Goal: Obtain resource: Obtain resource

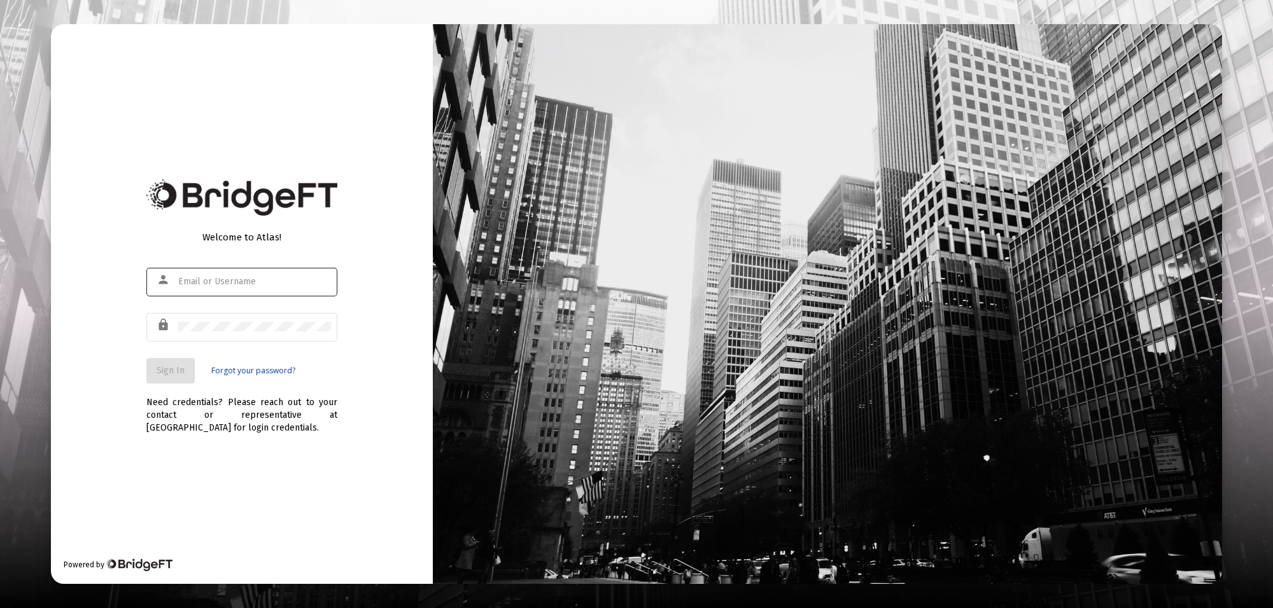
click at [206, 270] on div at bounding box center [254, 281] width 153 height 31
click at [206, 275] on div at bounding box center [254, 281] width 153 height 31
type input "[PERSON_NAME][EMAIL_ADDRESS][PERSON_NAME][DOMAIN_NAME]"
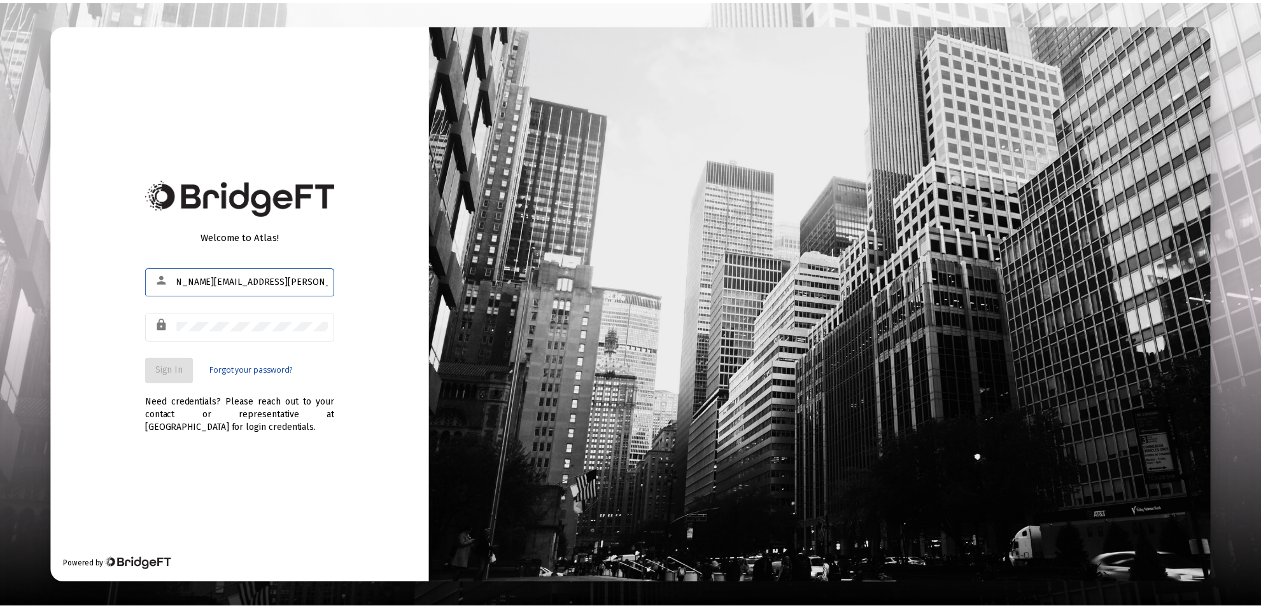
scroll to position [0, 0]
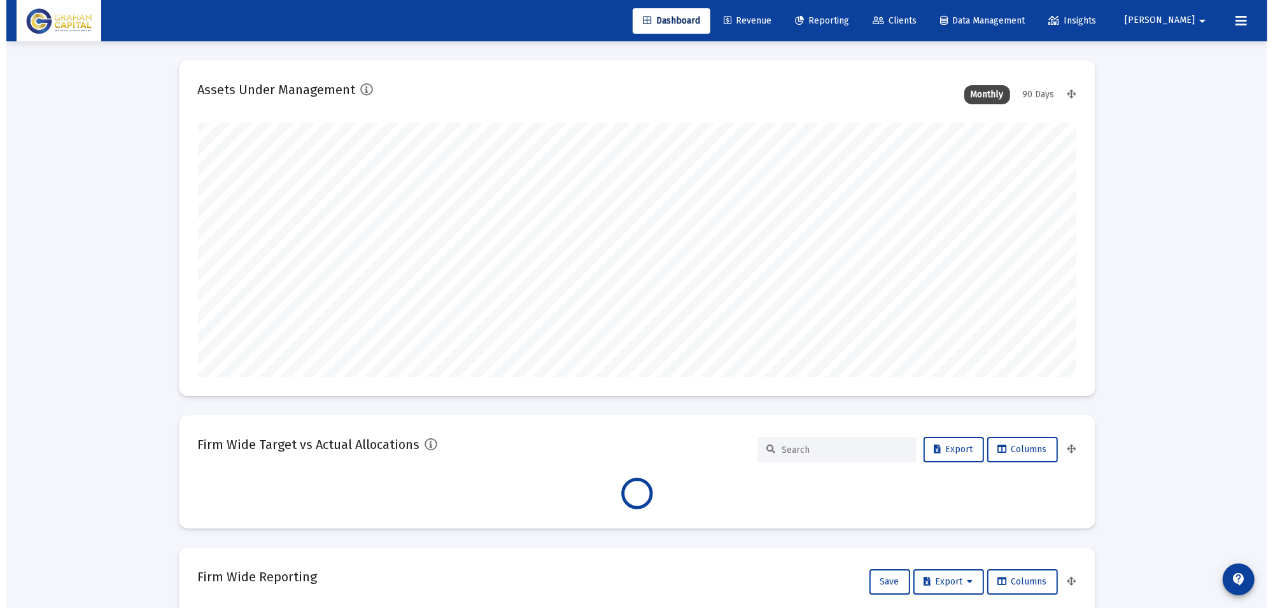
scroll to position [255, 878]
click at [842, 17] on span "Reporting" at bounding box center [815, 20] width 54 height 11
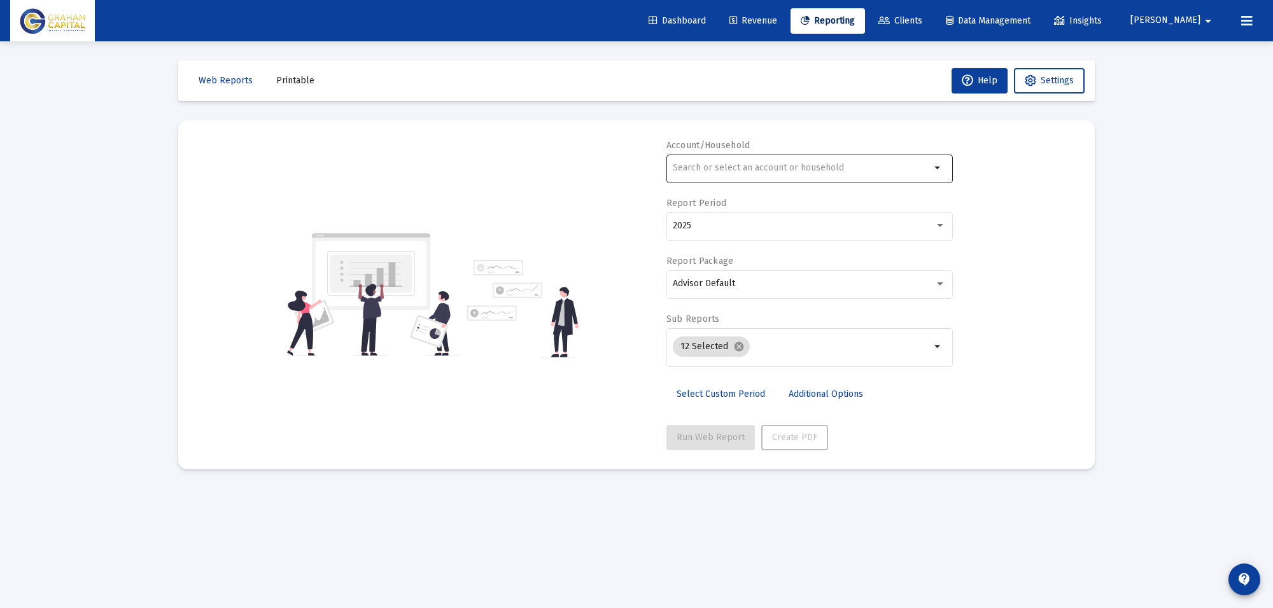
click at [760, 167] on input "text" at bounding box center [802, 168] width 258 height 10
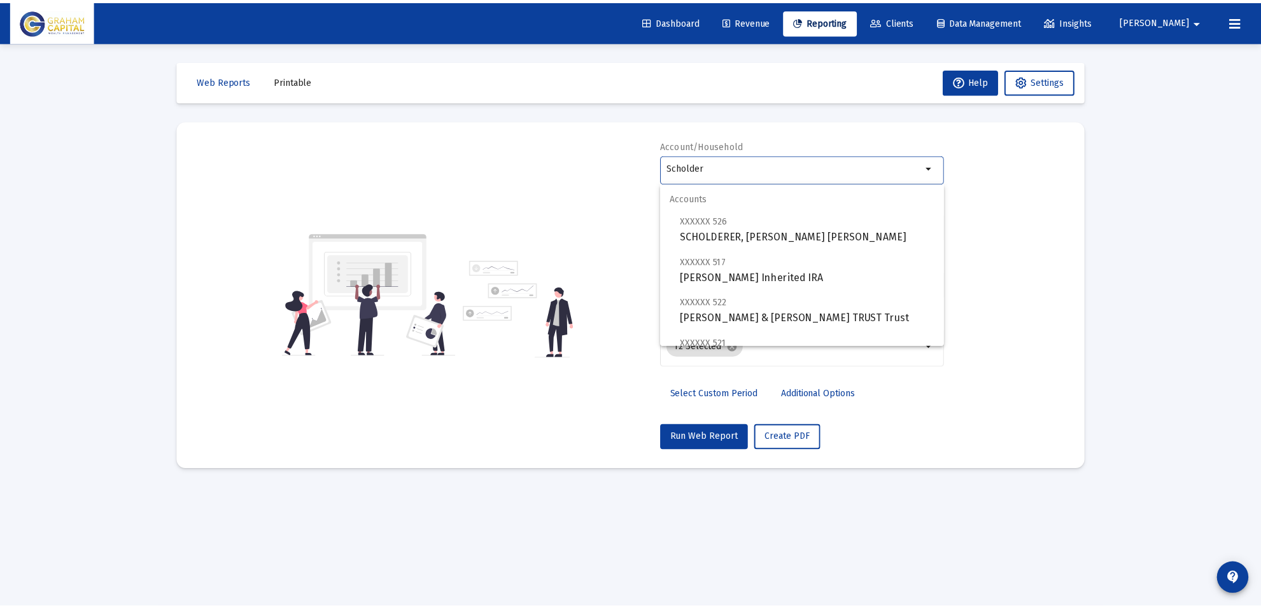
scroll to position [132, 0]
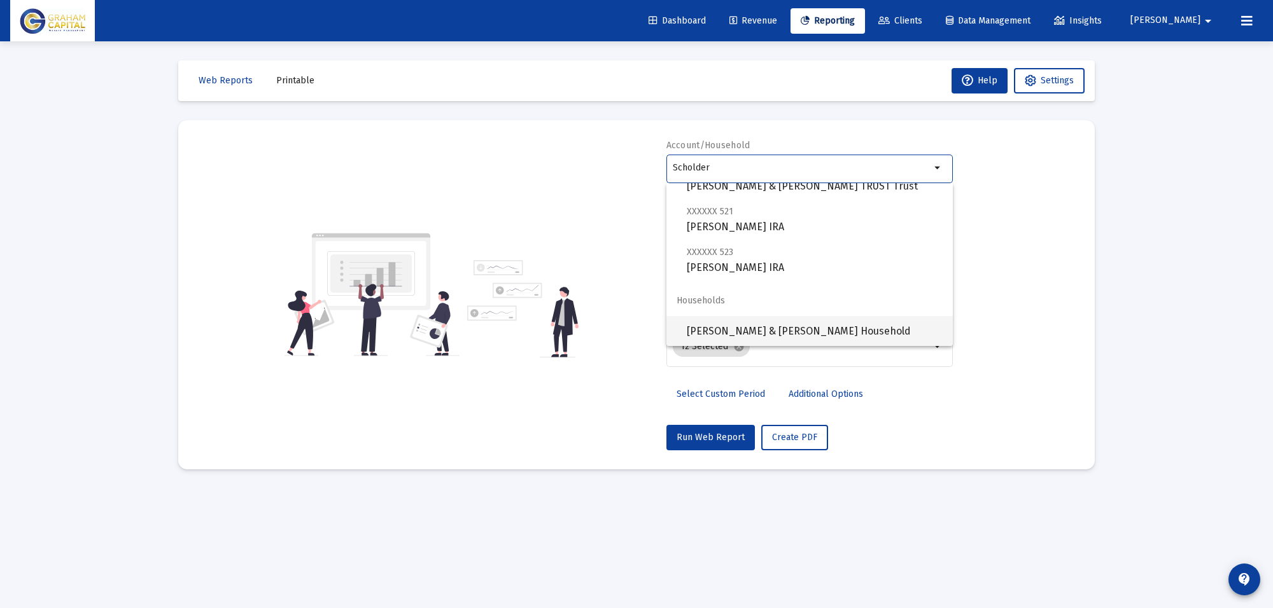
click at [788, 330] on span "[PERSON_NAME] & [PERSON_NAME] Household" at bounding box center [815, 331] width 256 height 31
type input "[PERSON_NAME] & [PERSON_NAME] Household"
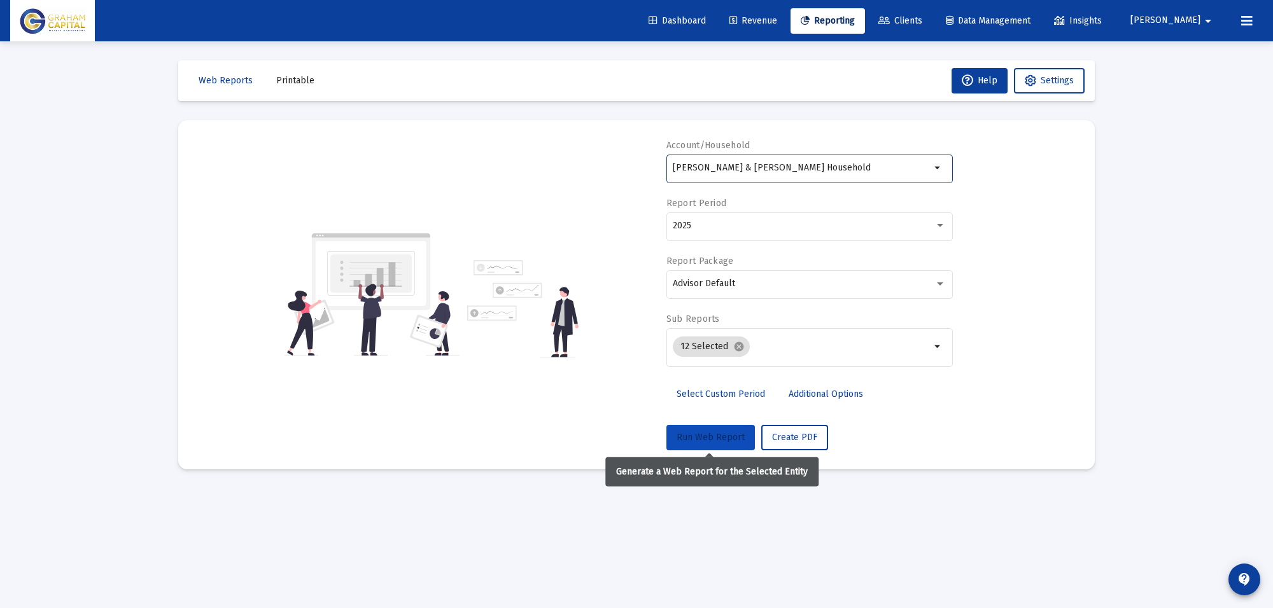
click at [716, 440] on span "Run Web Report" at bounding box center [710, 437] width 68 height 11
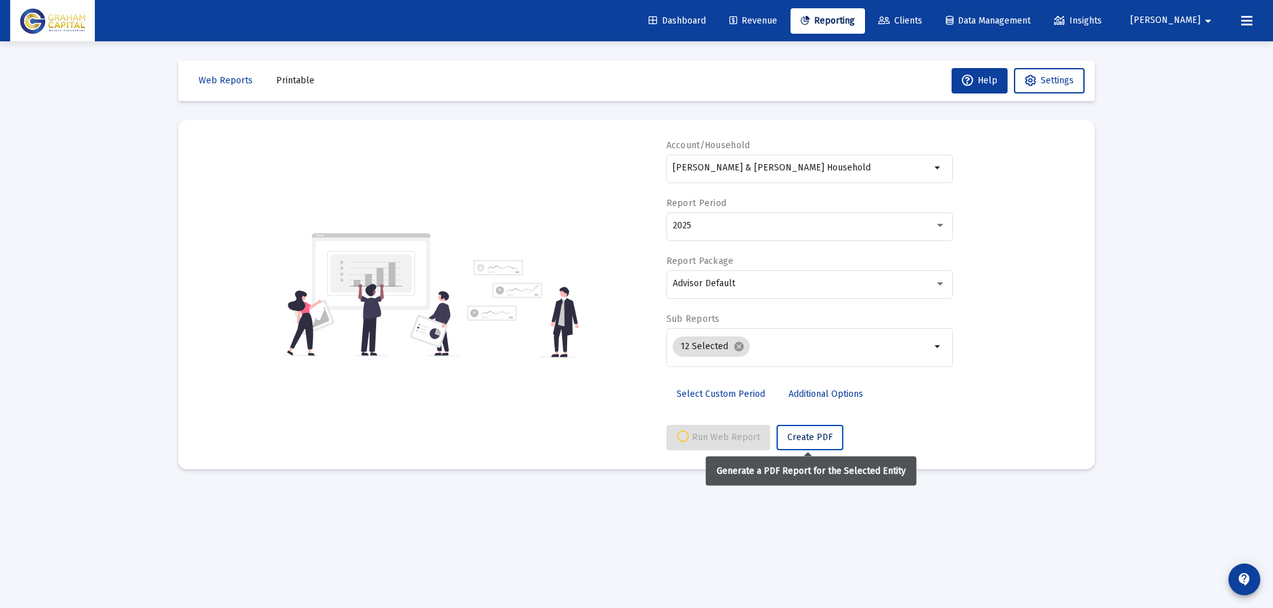
click at [820, 437] on span "Create PDF" at bounding box center [809, 437] width 45 height 11
select select "View all"
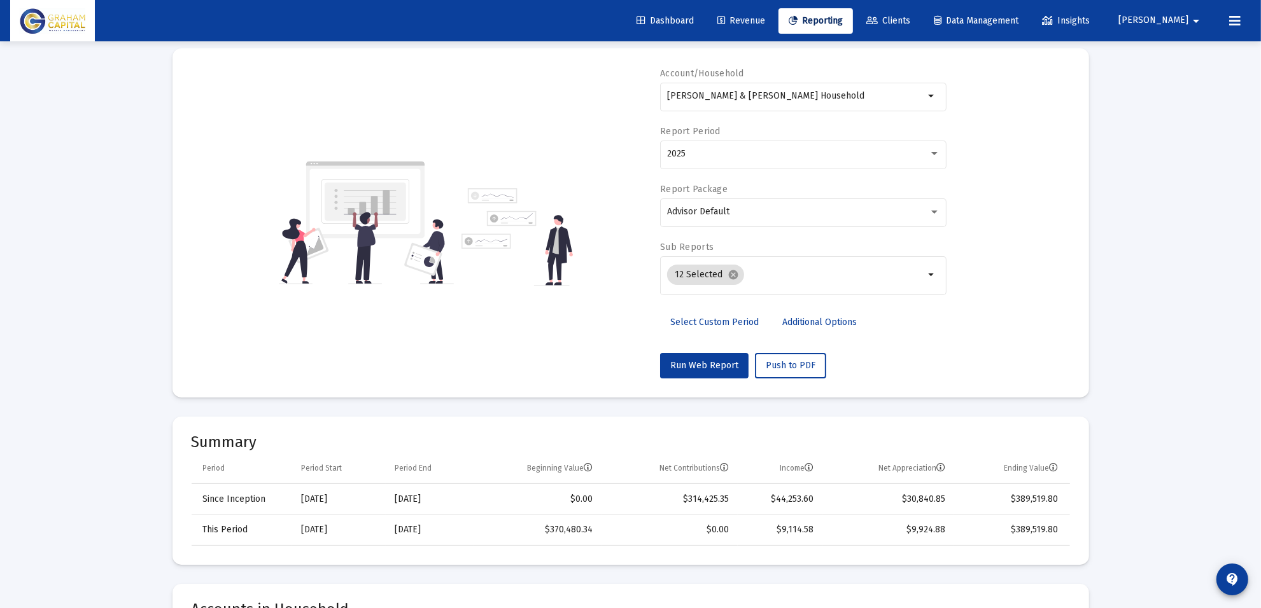
scroll to position [0, 0]
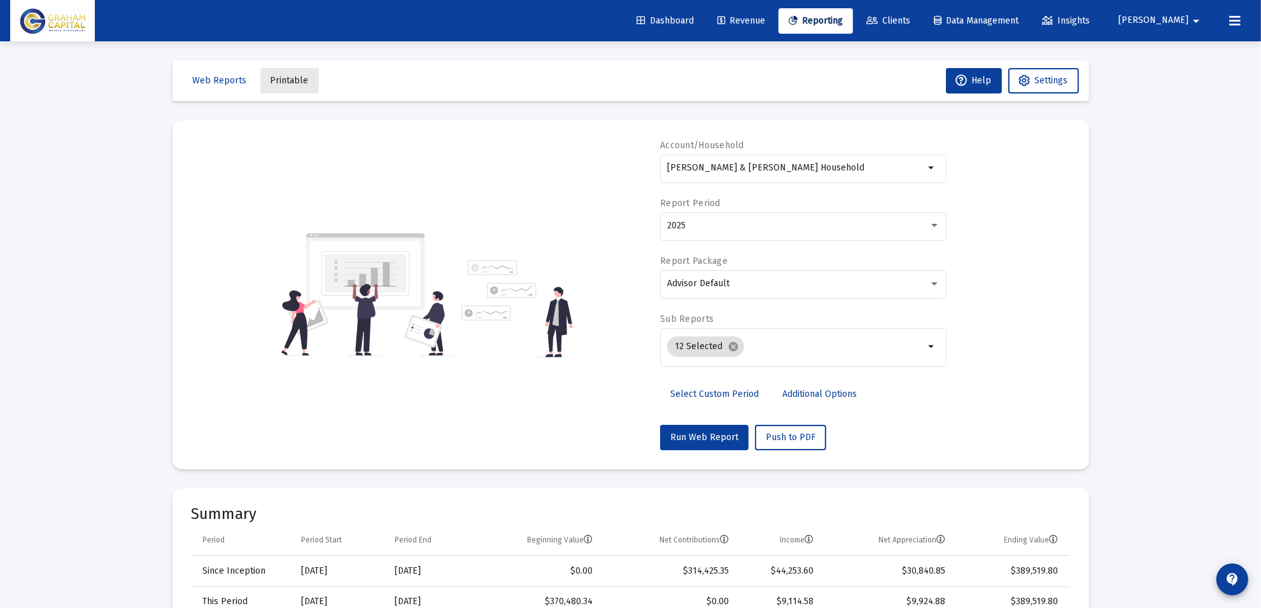
click at [294, 87] on button "Printable" at bounding box center [289, 80] width 59 height 25
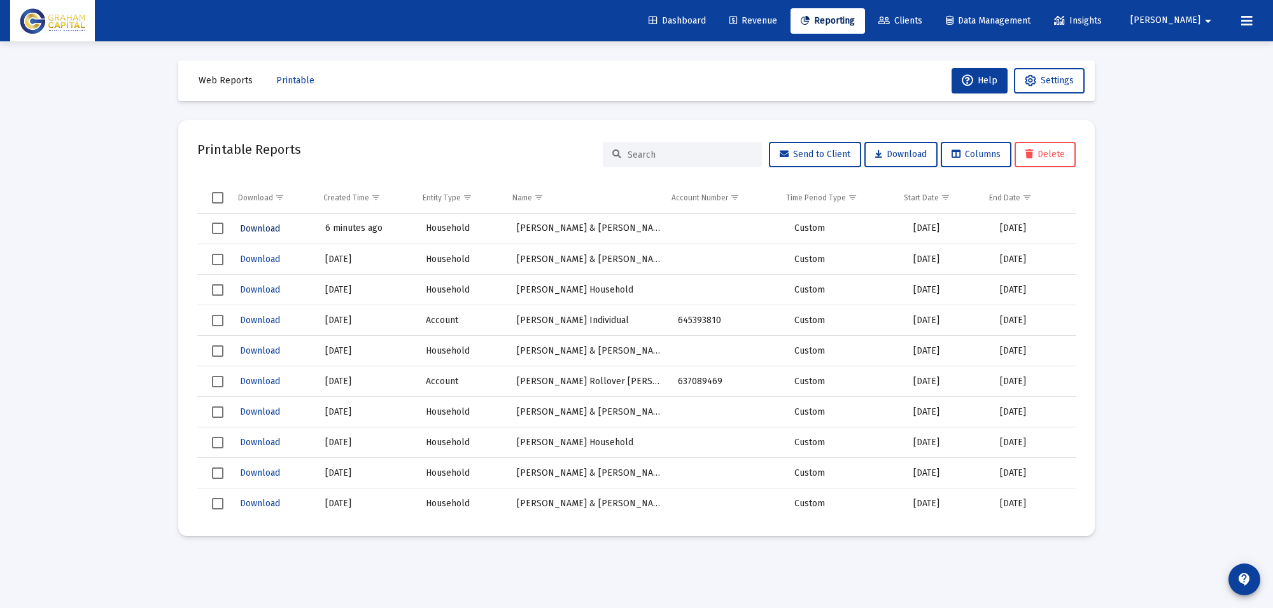
click at [268, 229] on span "Download" at bounding box center [260, 228] width 40 height 11
click at [283, 83] on span "Printable" at bounding box center [295, 80] width 38 height 11
click at [221, 80] on span "Web Reports" at bounding box center [226, 80] width 54 height 11
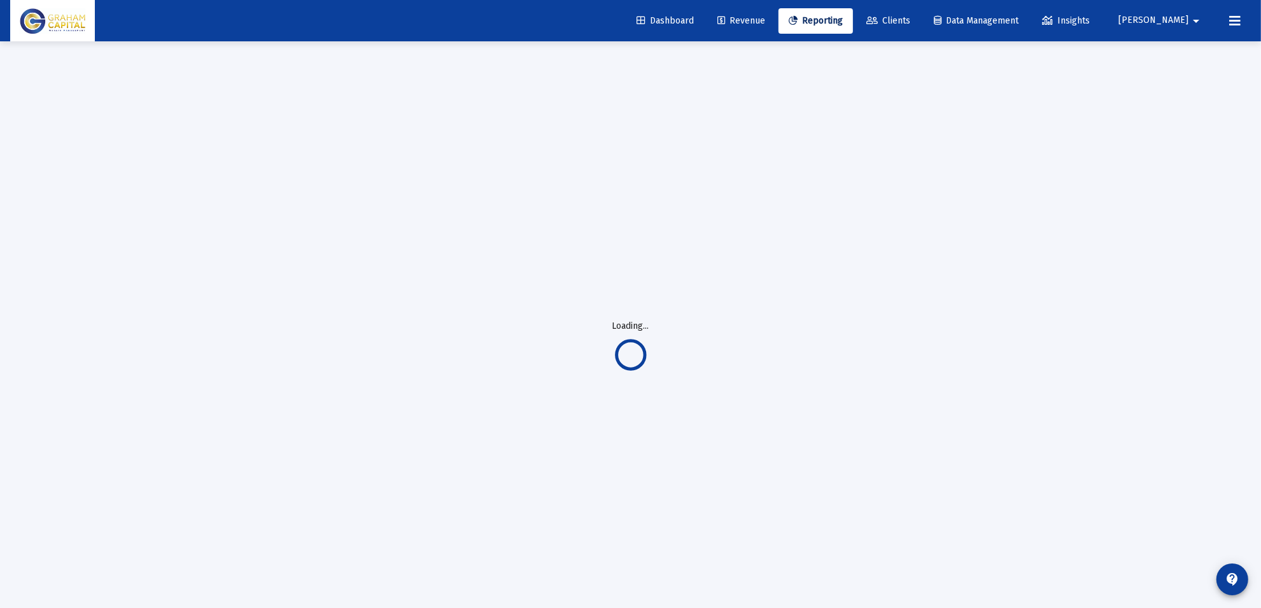
select select "View all"
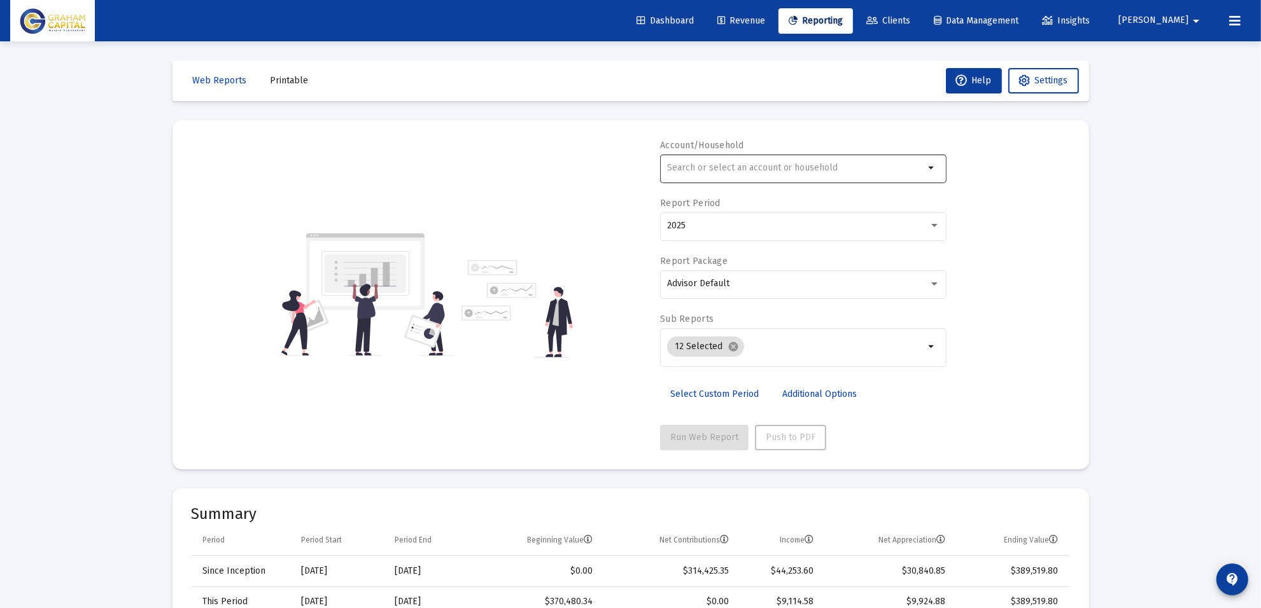
click at [705, 172] on input "text" at bounding box center [796, 168] width 258 height 10
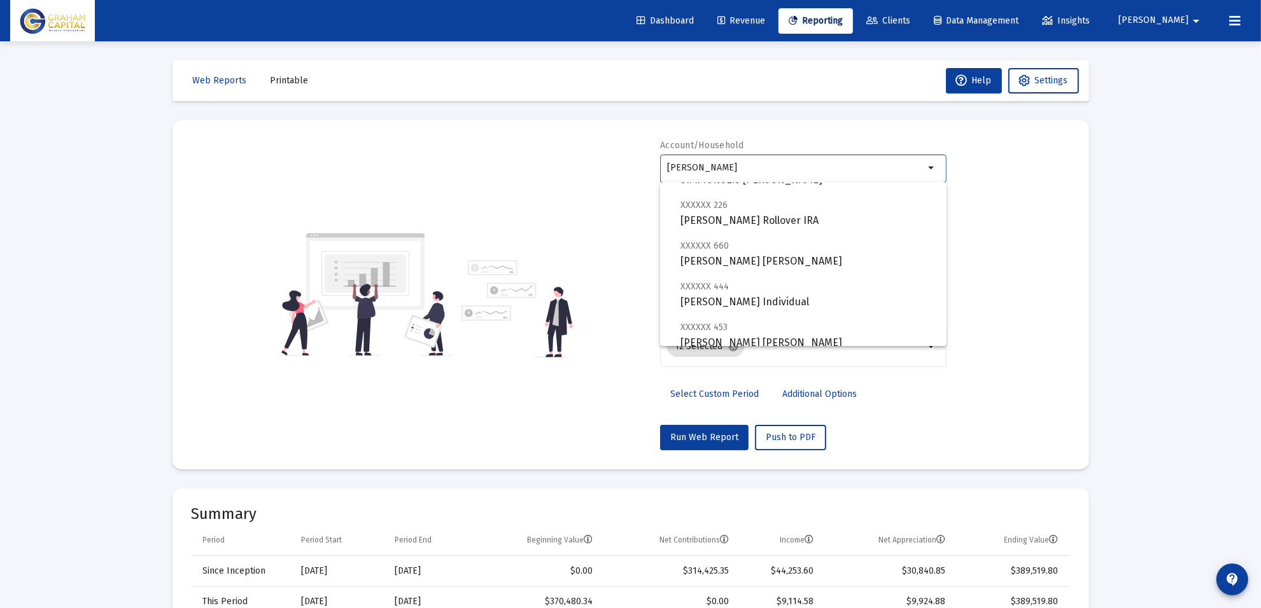
scroll to position [255, 0]
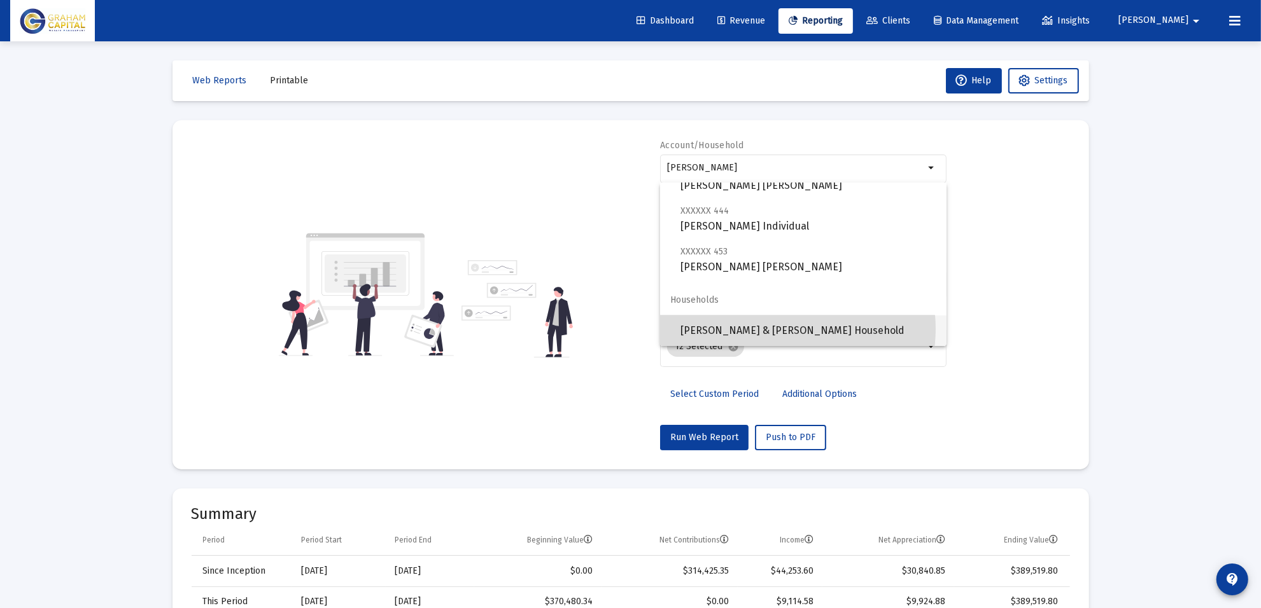
click at [786, 329] on span "[PERSON_NAME] & [PERSON_NAME] Household" at bounding box center [808, 331] width 256 height 31
type input "[PERSON_NAME] & [PERSON_NAME] Household"
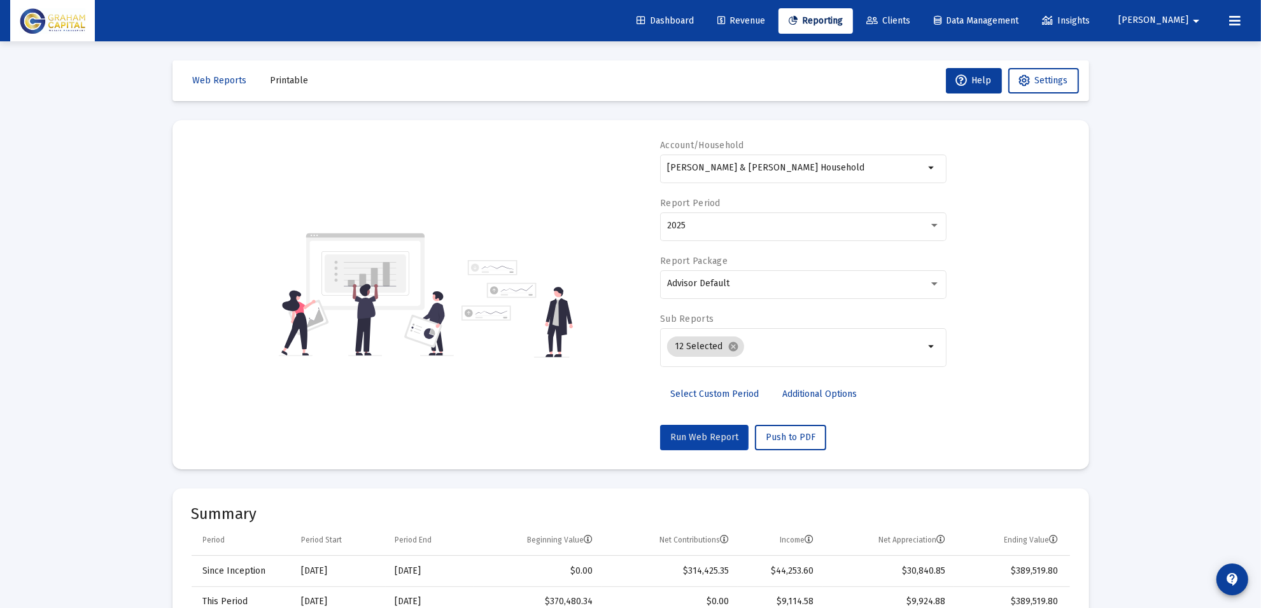
click at [703, 430] on button "Run Web Report" at bounding box center [704, 437] width 88 height 25
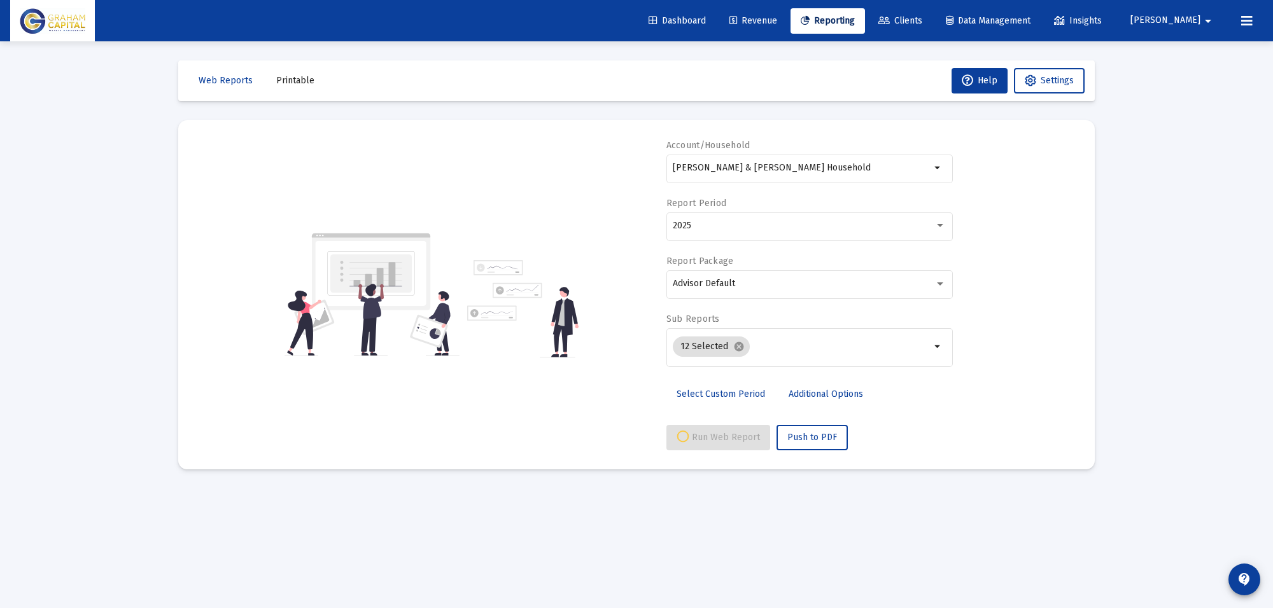
select select "View all"
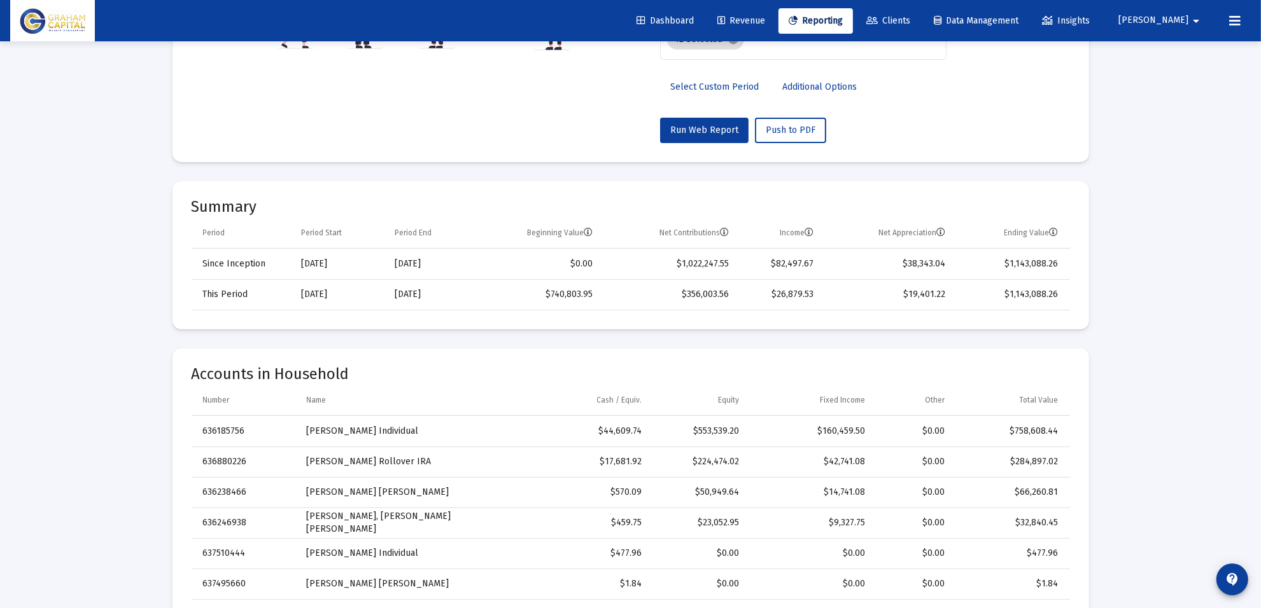
scroll to position [557, 0]
